Goal: Information Seeking & Learning: Learn about a topic

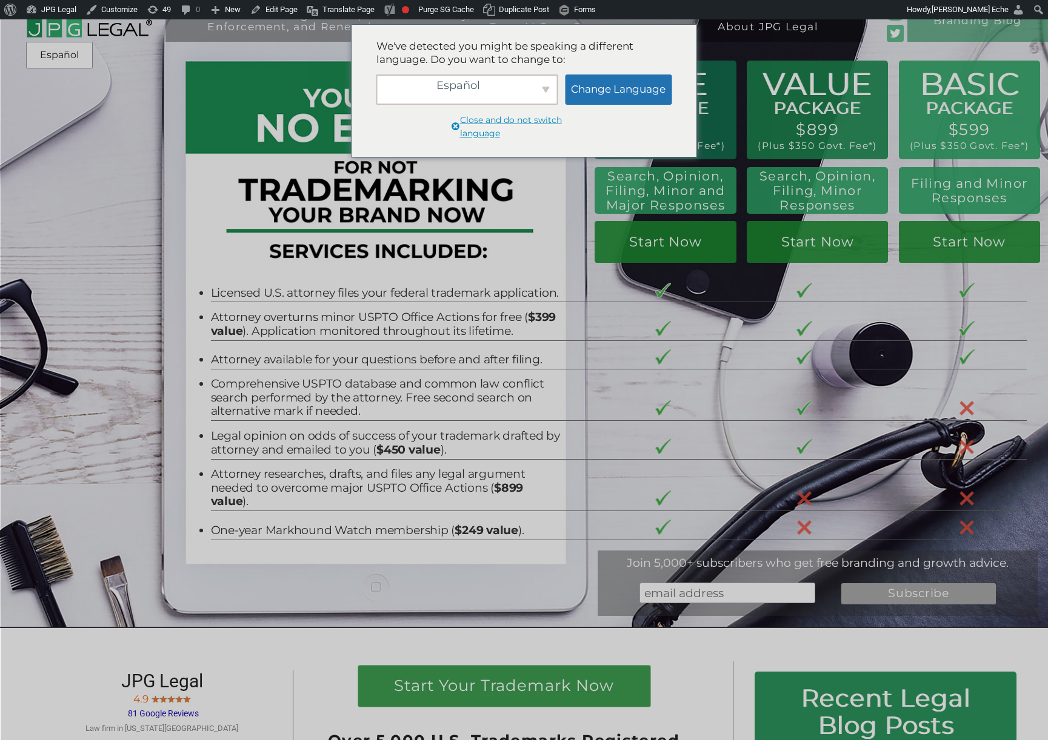
click at [480, 135] on span "Close and do not switch language" at bounding box center [529, 127] width 138 height 26
